Goal: Information Seeking & Learning: Compare options

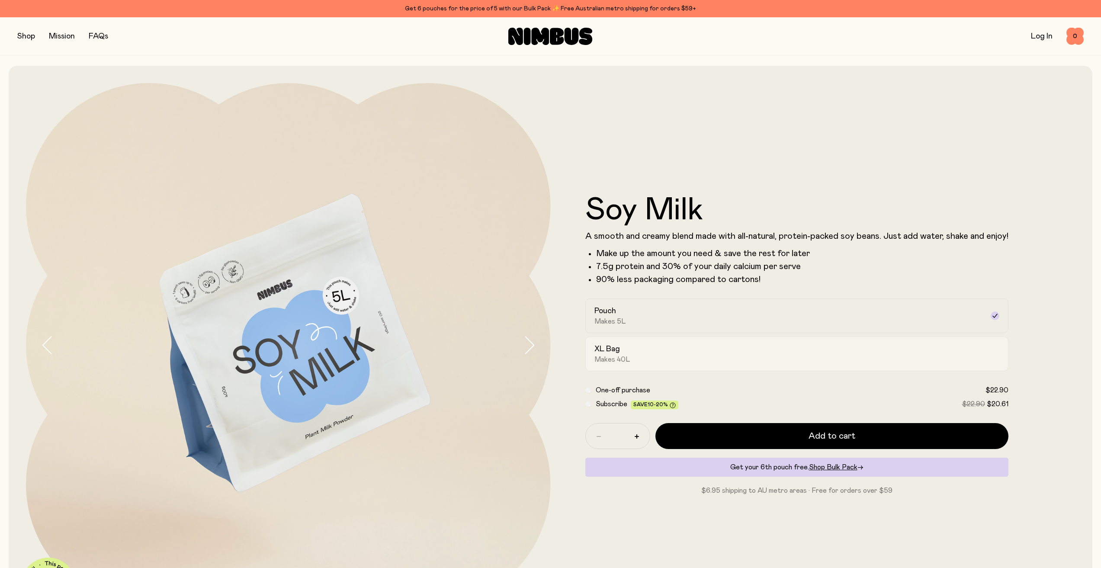
click at [657, 363] on div "XL Bag Makes 40L" at bounding box center [788, 354] width 389 height 20
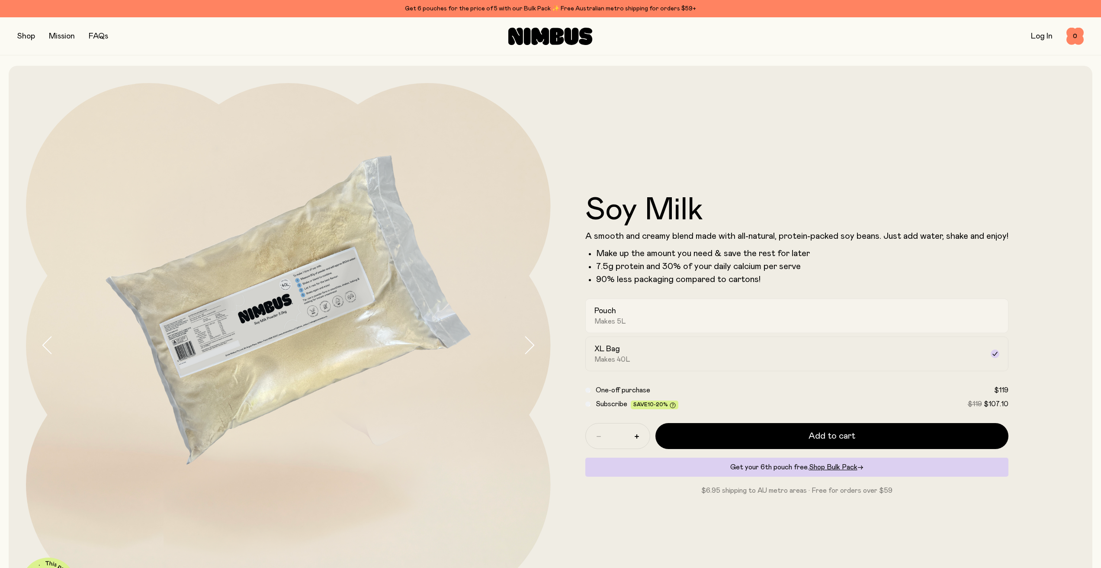
click at [657, 325] on div "Pouch Makes 5L" at bounding box center [788, 316] width 389 height 20
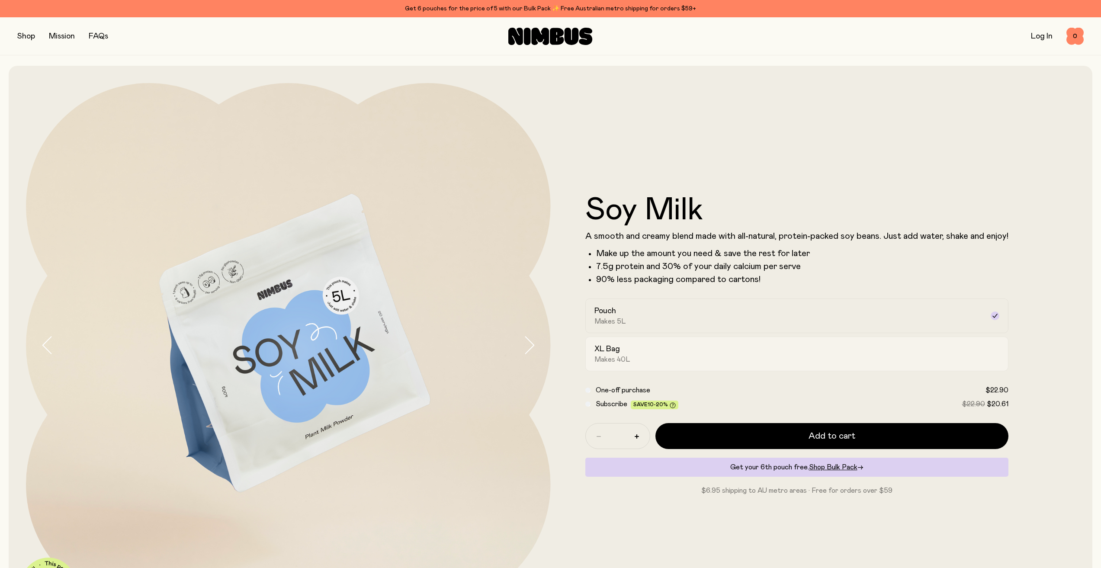
click at [656, 354] on div "XL Bag Makes 40L" at bounding box center [788, 354] width 389 height 20
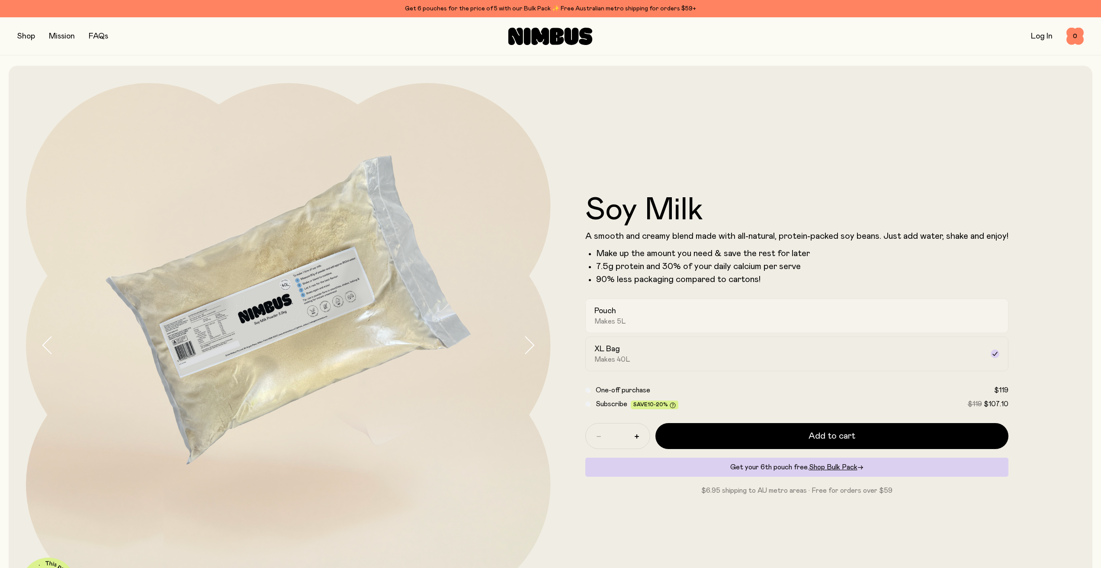
click at [668, 317] on div "Pouch Makes 5L" at bounding box center [788, 316] width 389 height 20
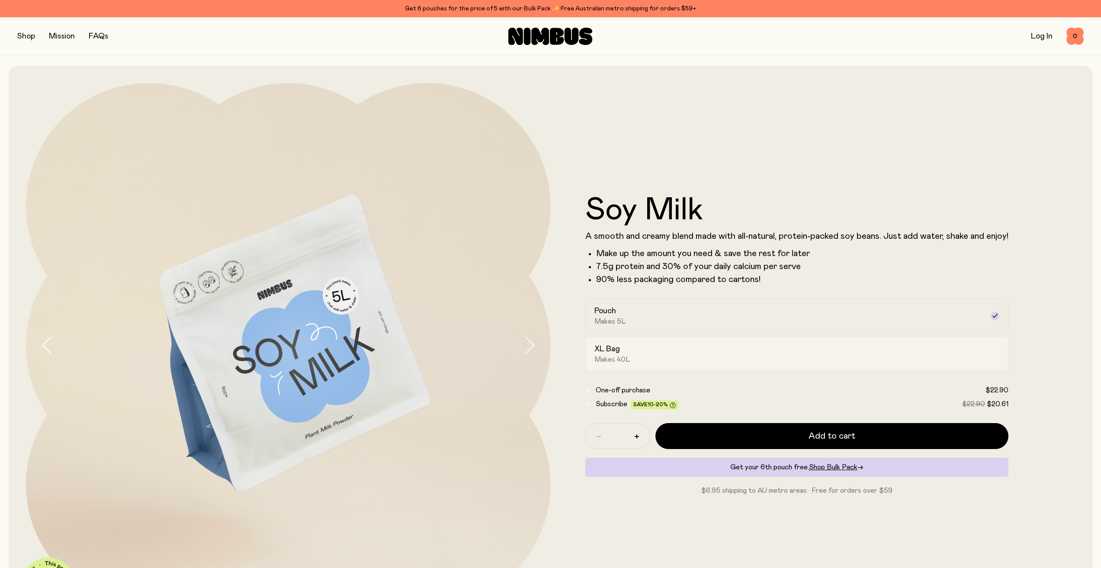
click at [832, 350] on div "XL Bag Makes 40L" at bounding box center [788, 354] width 389 height 20
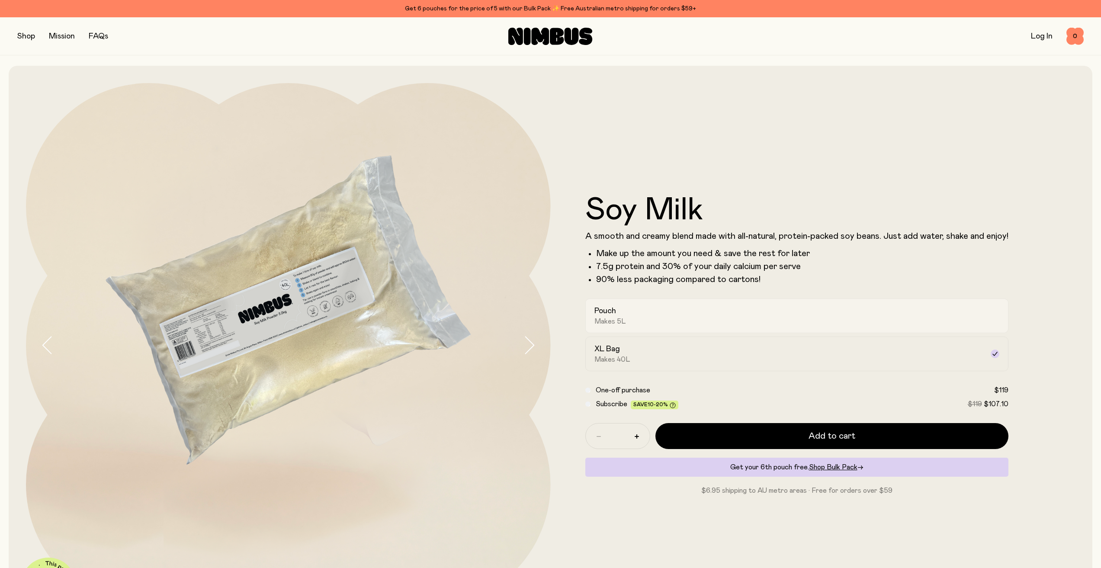
click at [759, 323] on div "Pouch Makes 5L" at bounding box center [788, 316] width 389 height 20
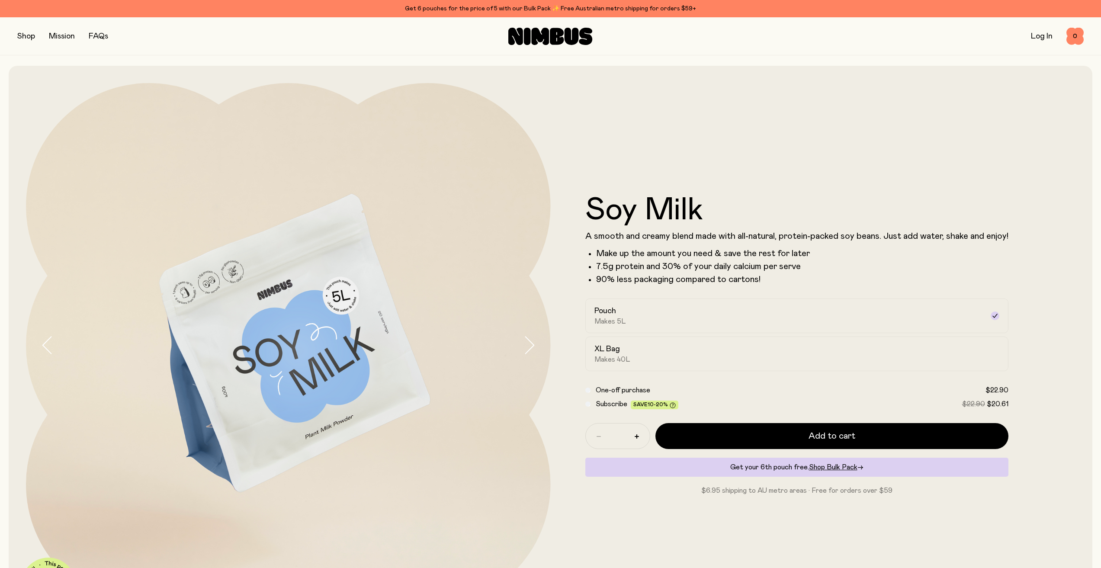
click at [32, 35] on button "button" at bounding box center [26, 36] width 18 height 12
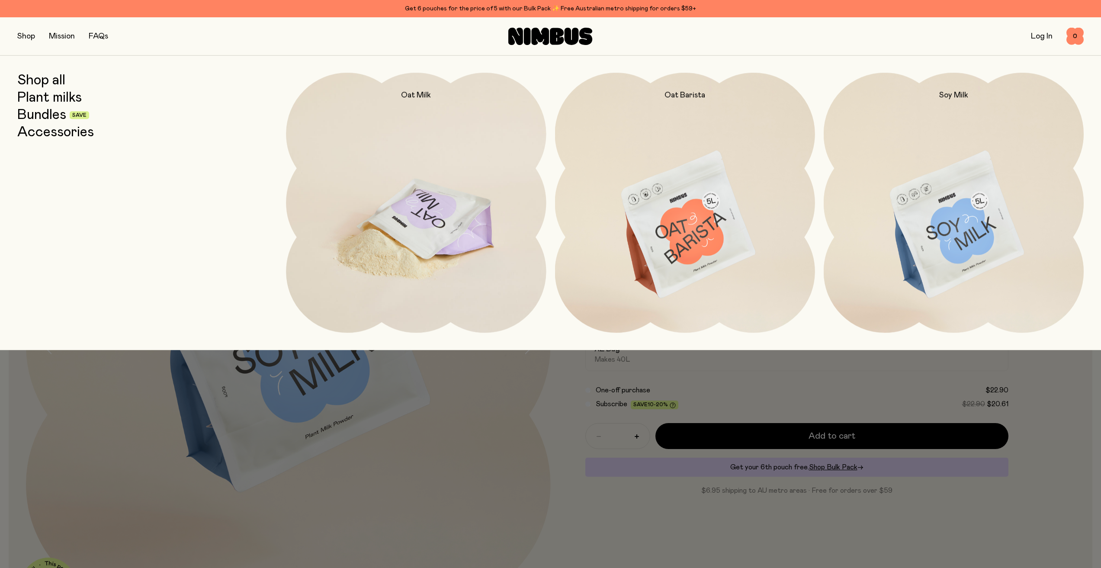
click at [492, 218] on img at bounding box center [416, 225] width 260 height 305
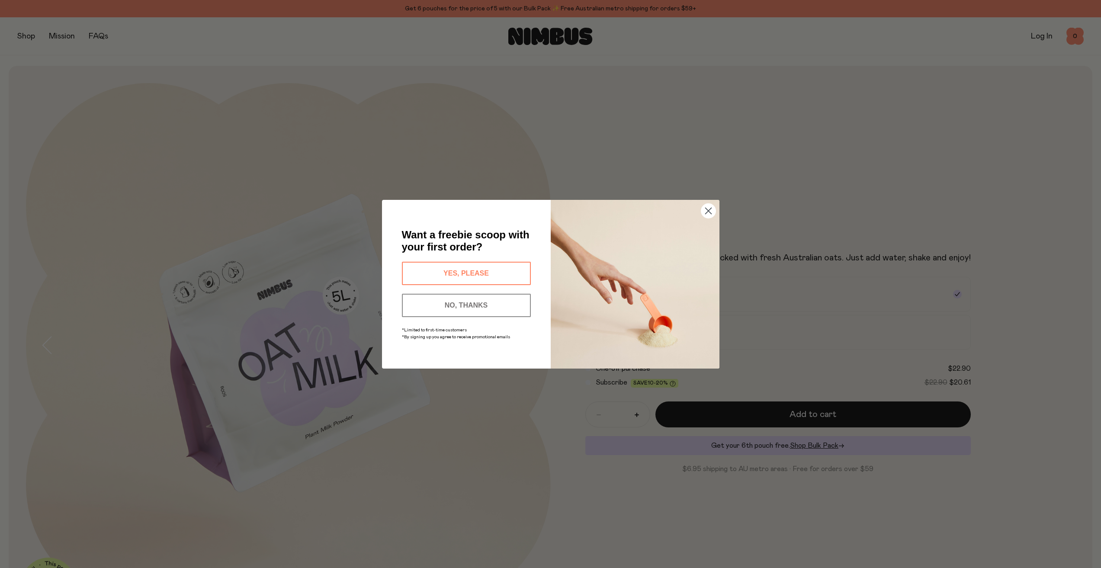
click at [495, 273] on button "YES, PLEASE" at bounding box center [466, 273] width 129 height 23
type input "**********"
click at [502, 306] on button "SEND MY CODE" at bounding box center [466, 303] width 129 height 23
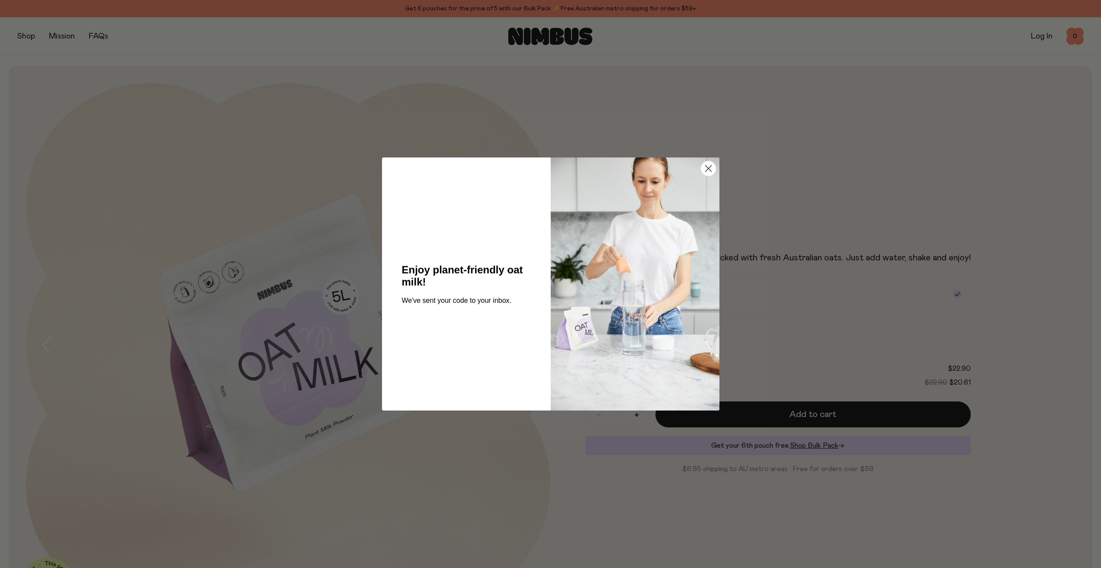
click at [703, 170] on circle "Close dialog" at bounding box center [708, 168] width 14 height 14
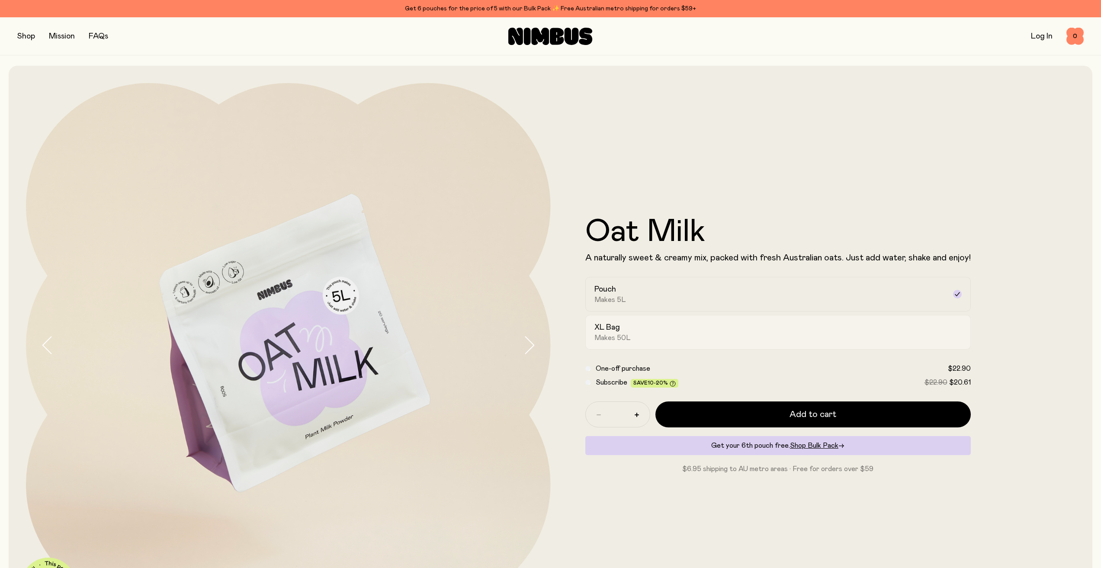
click at [671, 338] on div "XL Bag Makes 50L" at bounding box center [770, 332] width 352 height 20
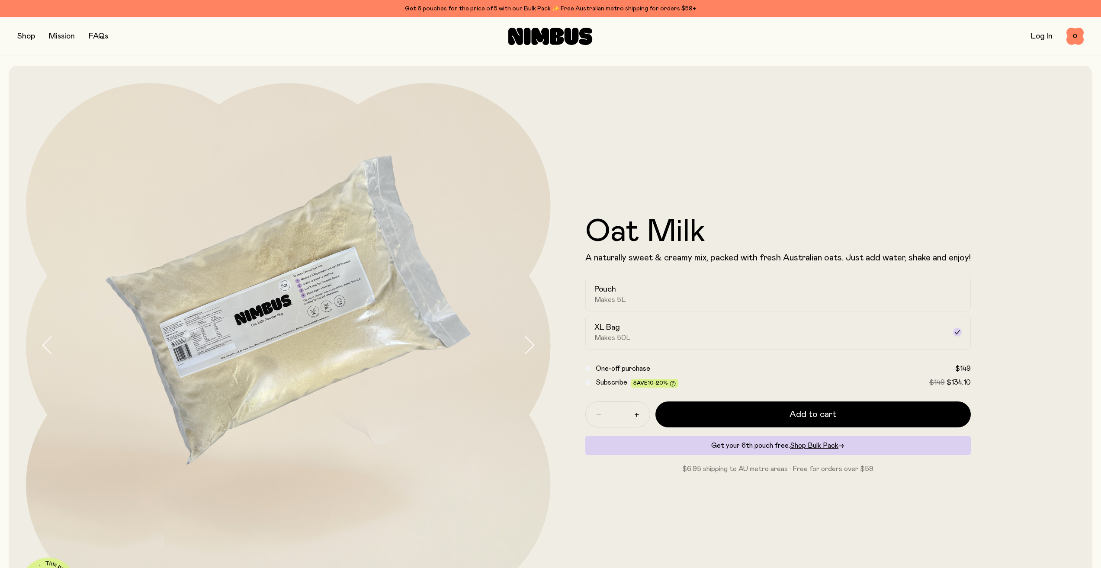
click at [664, 111] on div "Oat Milk A naturally sweet & creamy mix, packed with fresh Australian oats. Jus…" at bounding box center [813, 345] width 525 height 525
click at [748, 294] on div "Pouch Makes 5L" at bounding box center [770, 294] width 352 height 20
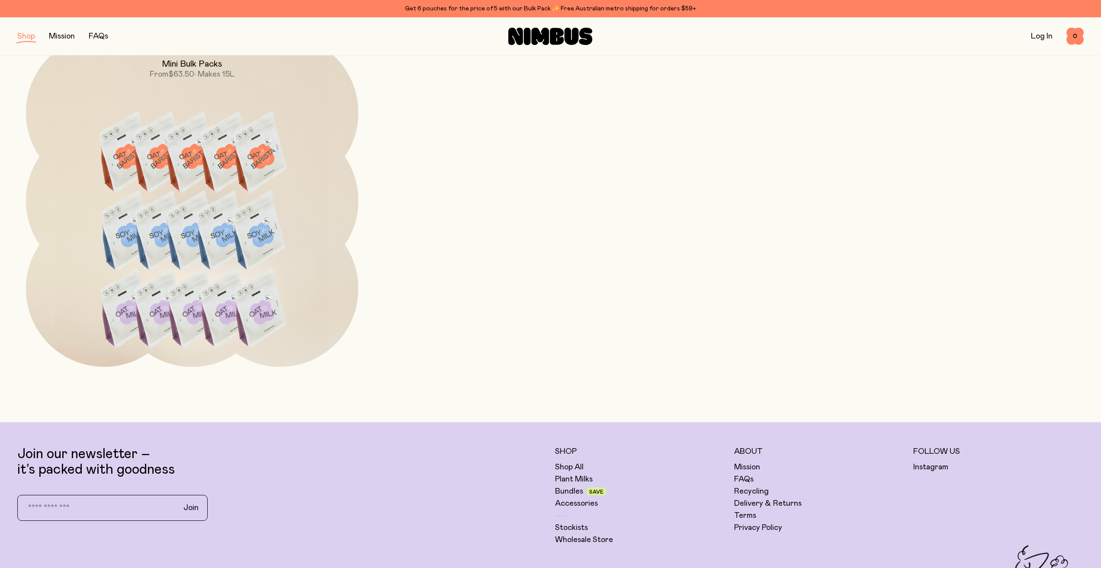
scroll to position [865, 0]
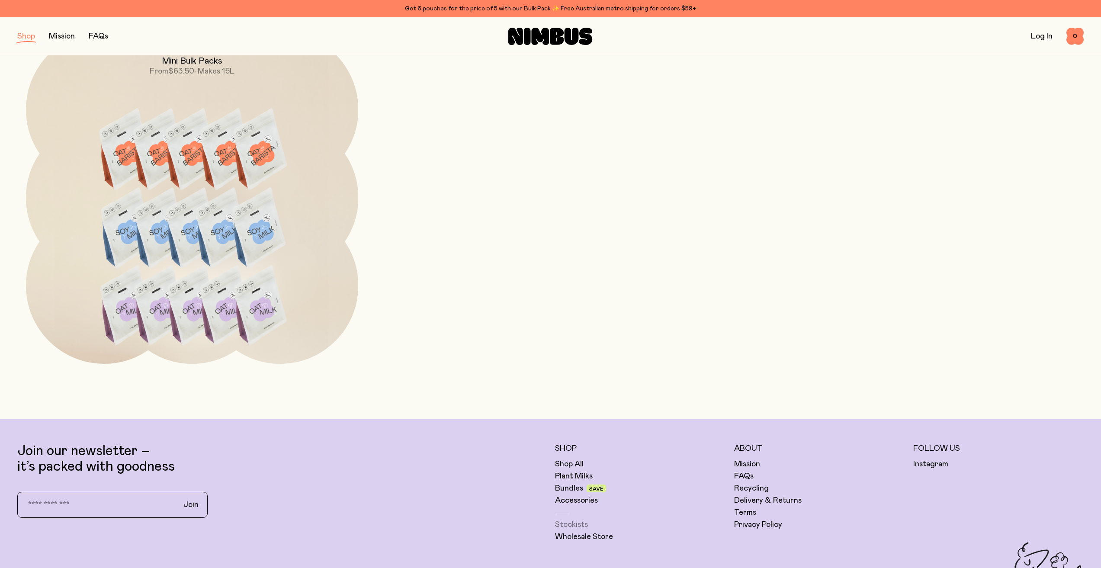
click at [560, 527] on link "Stockists" at bounding box center [571, 525] width 33 height 10
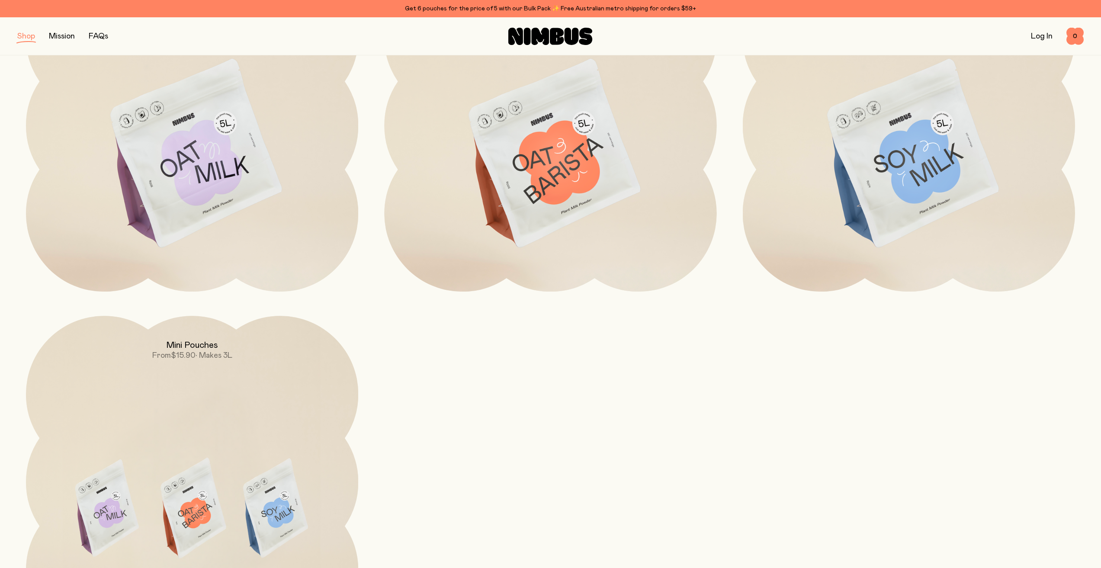
scroll to position [87, 0]
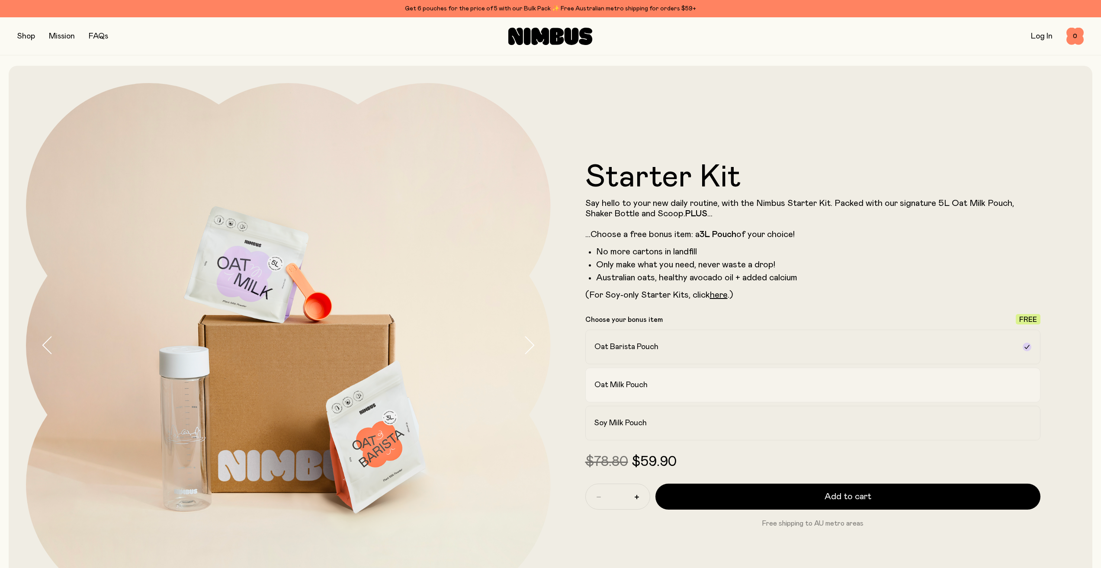
click at [702, 392] on label "Oat Milk Pouch" at bounding box center [813, 385] width 456 height 35
click at [705, 422] on div "Soy Milk Pouch" at bounding box center [805, 423] width 422 height 10
click at [703, 347] on div "Oat Barista Pouch" at bounding box center [805, 347] width 422 height 10
drag, startPoint x: 673, startPoint y: 396, endPoint x: 667, endPoint y: 411, distance: 15.7
click at [673, 397] on label "Oat Milk Pouch" at bounding box center [813, 385] width 456 height 35
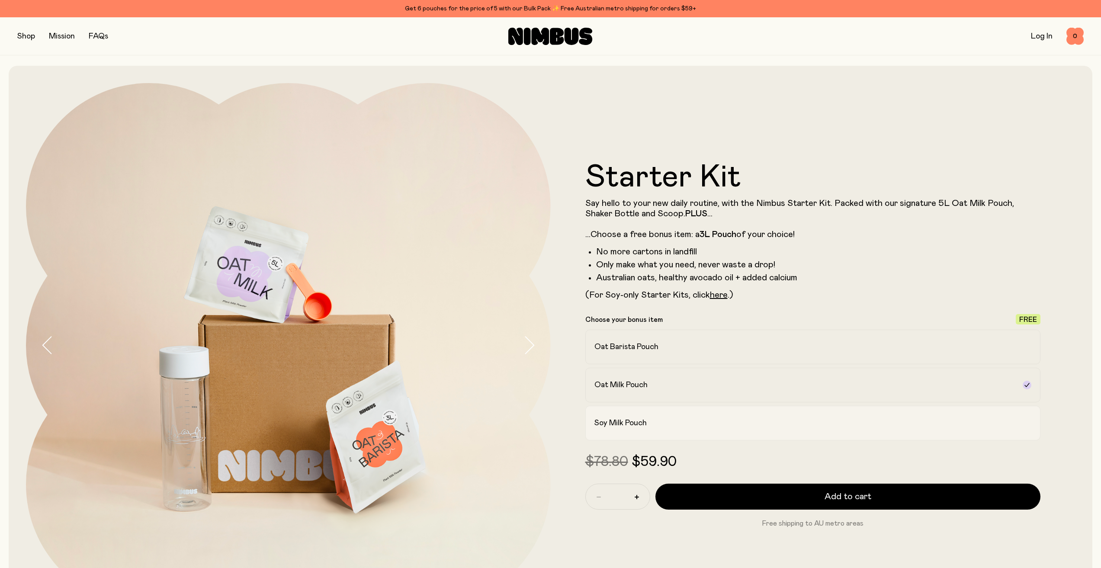
click at [658, 426] on div "Soy Milk Pouch" at bounding box center [805, 423] width 422 height 10
click at [655, 350] on h2 "Oat Barista Pouch" at bounding box center [626, 347] width 64 height 10
click at [651, 389] on div "Oat Milk Pouch" at bounding box center [805, 385] width 422 height 10
click at [642, 428] on h2 "Soy Milk Pouch" at bounding box center [620, 423] width 52 height 10
click at [641, 347] on h2 "Oat Barista Pouch" at bounding box center [626, 347] width 64 height 10
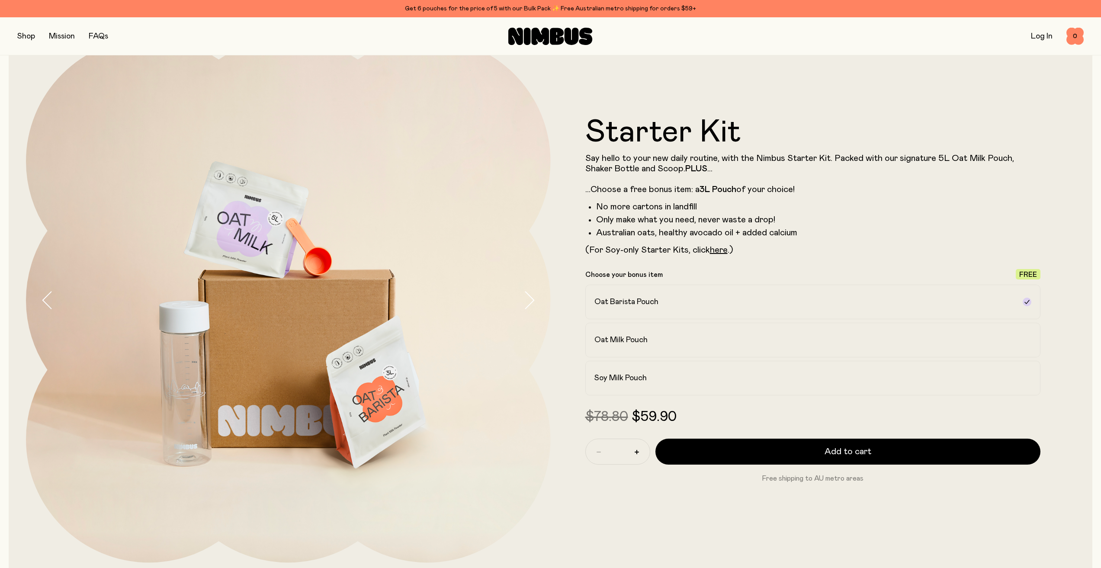
scroll to position [43, 0]
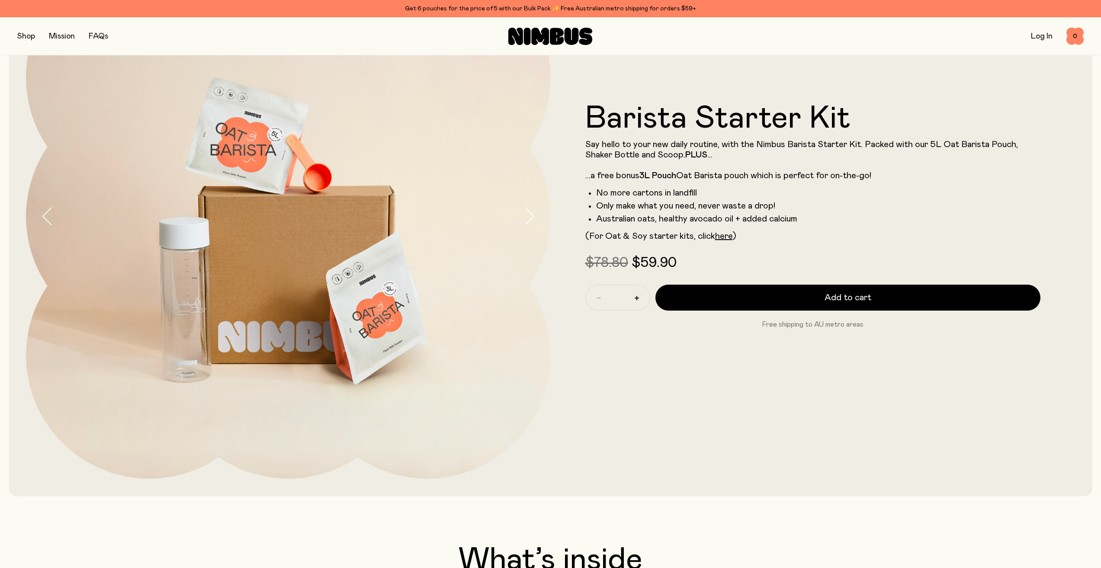
scroll to position [130, 0]
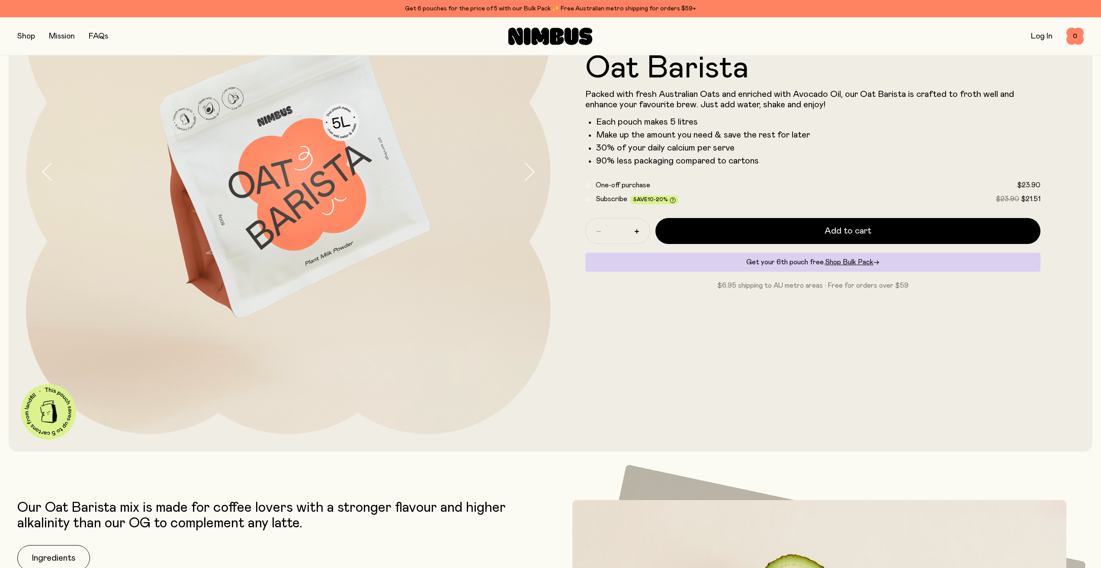
scroll to position [87, 0]
